Goal: Navigation & Orientation: Find specific page/section

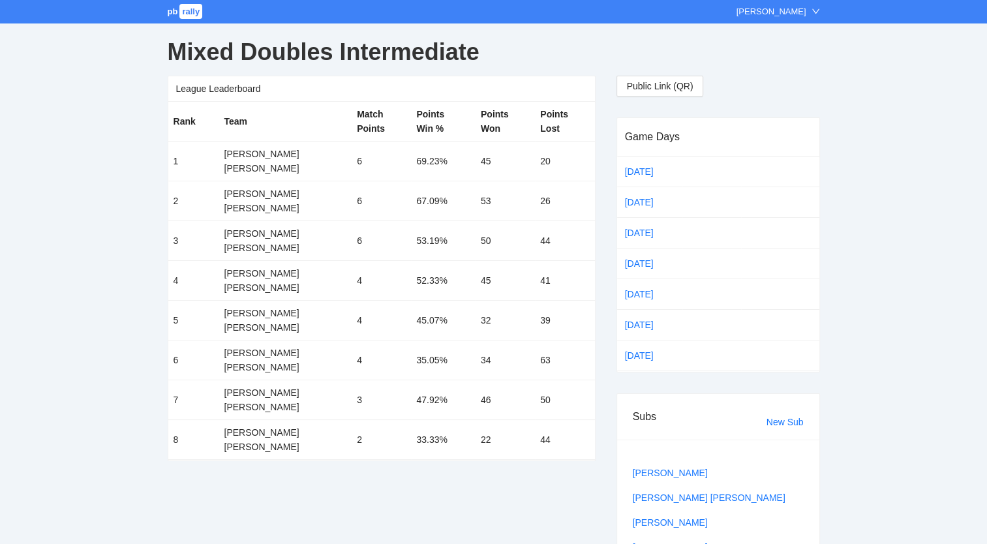
click at [172, 7] on span "pb" at bounding box center [173, 12] width 10 height 10
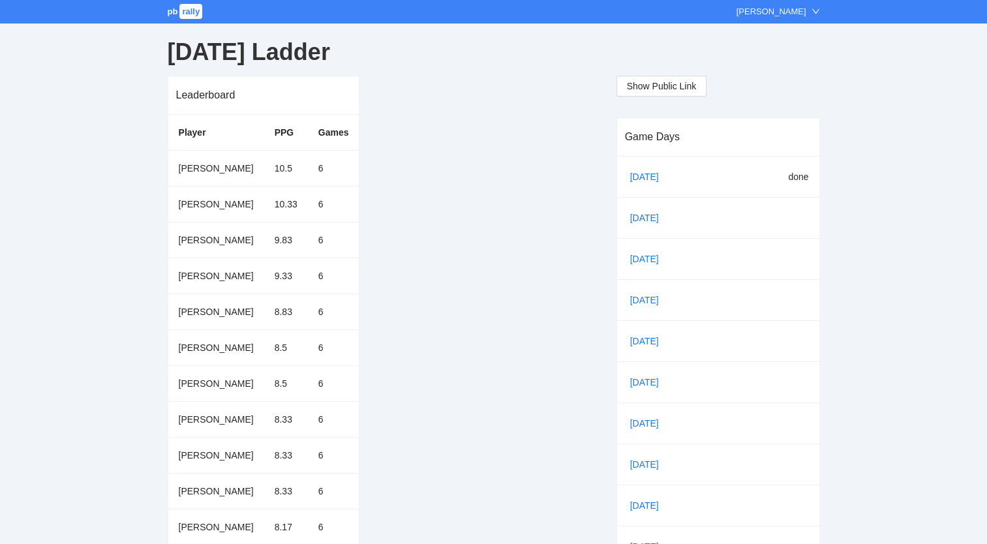
click at [643, 176] on link "[DATE]" at bounding box center [650, 177] width 44 height 20
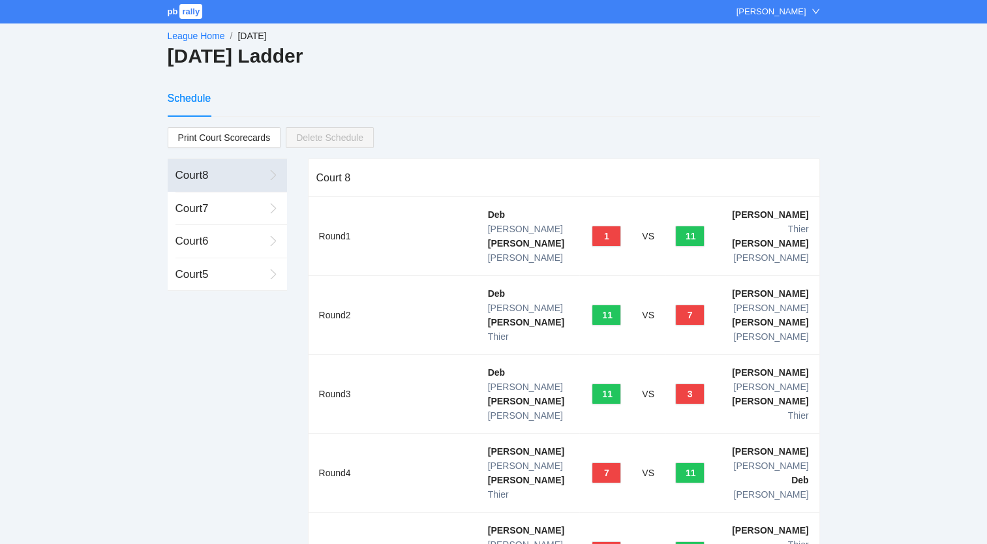
click at [189, 200] on div "Court 7" at bounding box center [220, 208] width 89 height 17
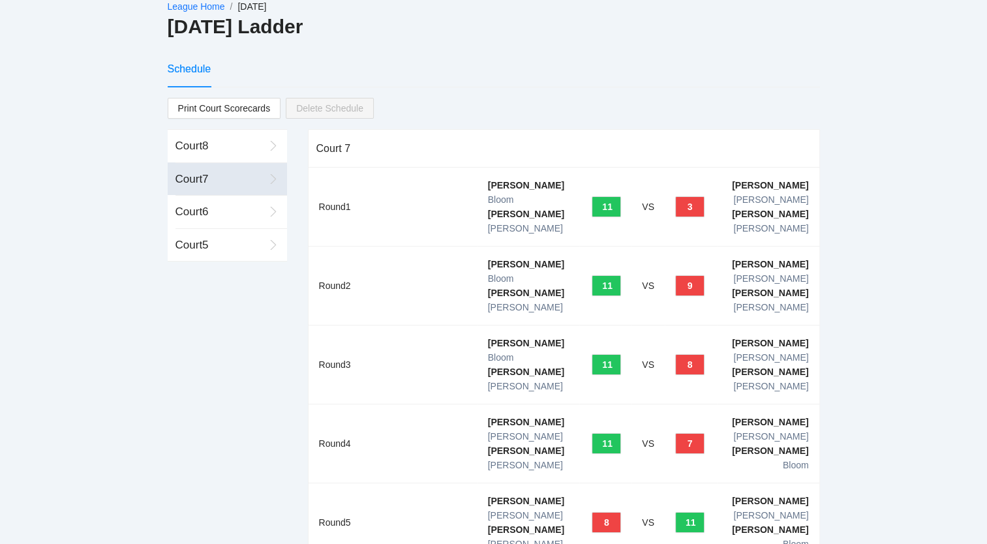
scroll to position [29, 0]
click at [197, 211] on div "Court 6" at bounding box center [220, 212] width 89 height 17
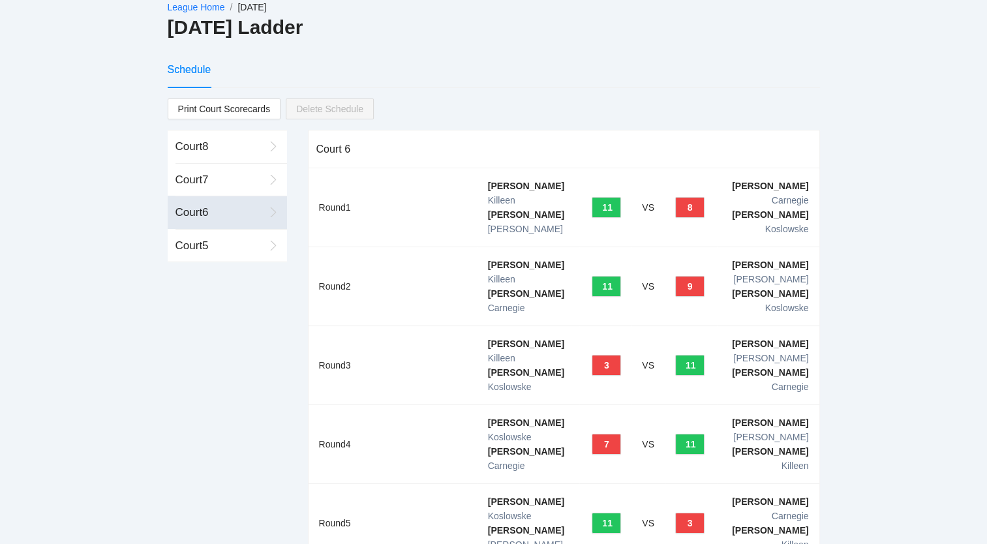
click at [193, 239] on div "Court 5" at bounding box center [220, 246] width 89 height 17
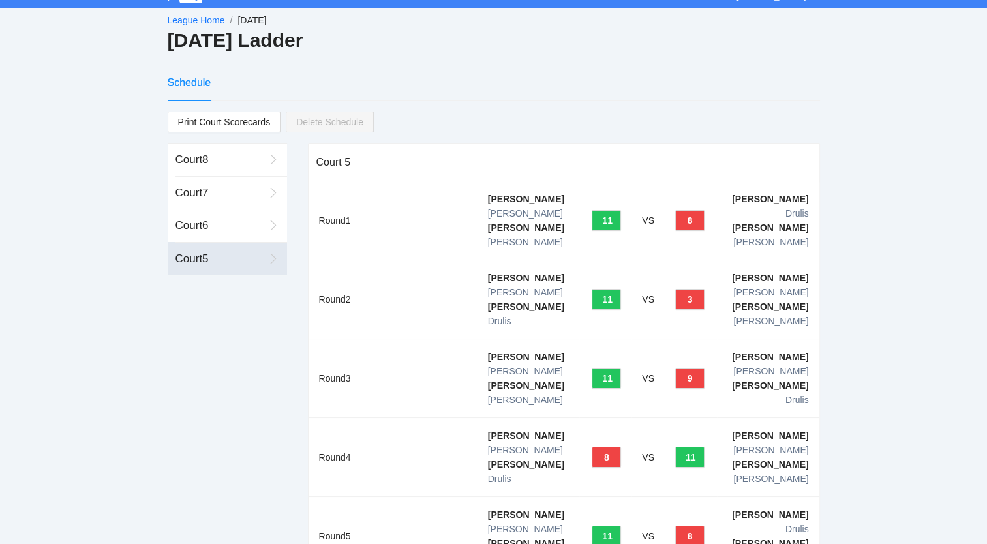
scroll to position [0, 0]
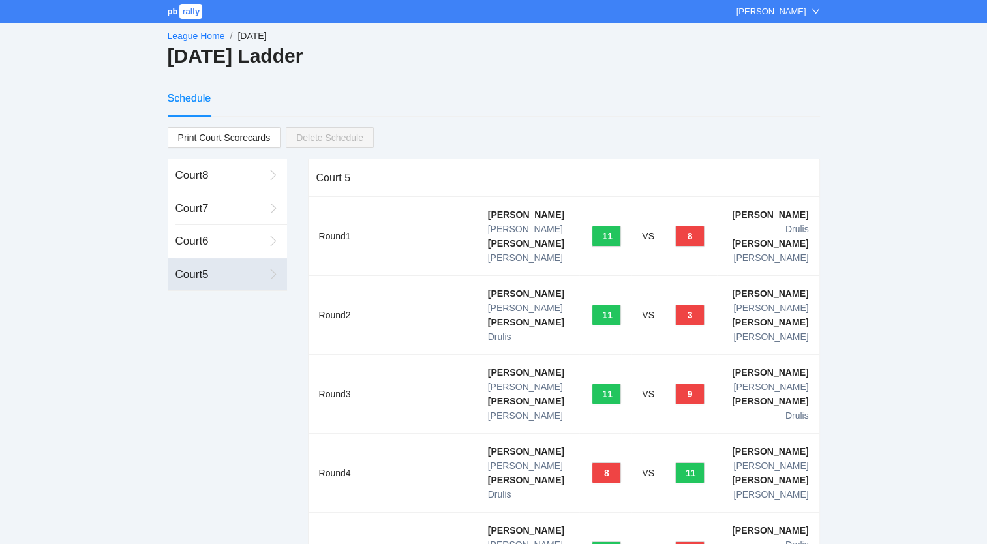
click at [196, 31] on link "League Home" at bounding box center [196, 36] width 57 height 10
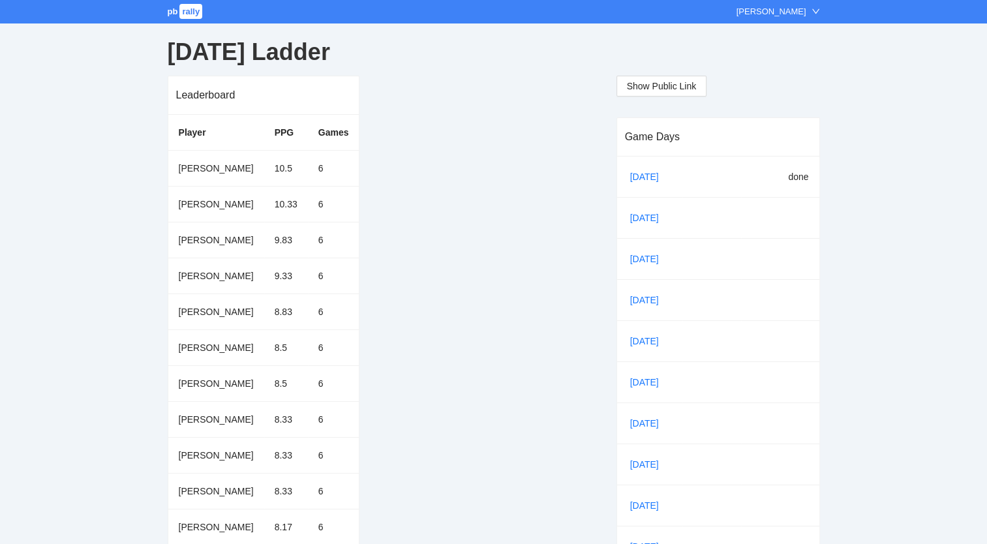
click at [171, 8] on span "pb" at bounding box center [173, 12] width 10 height 10
